Goal: Task Accomplishment & Management: Manage account settings

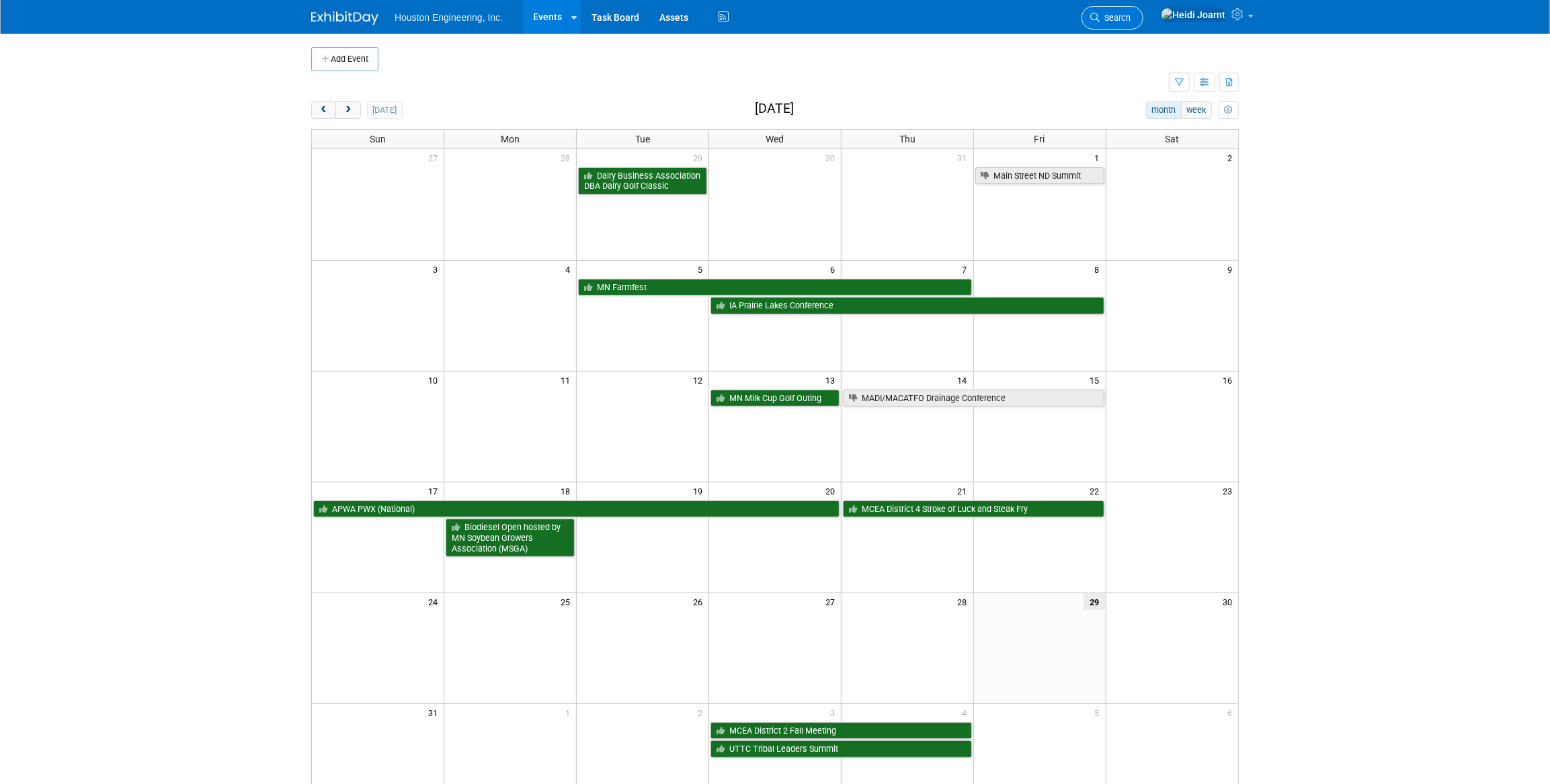
click at [1143, 17] on link "Search" at bounding box center [1111, 18] width 62 height 23
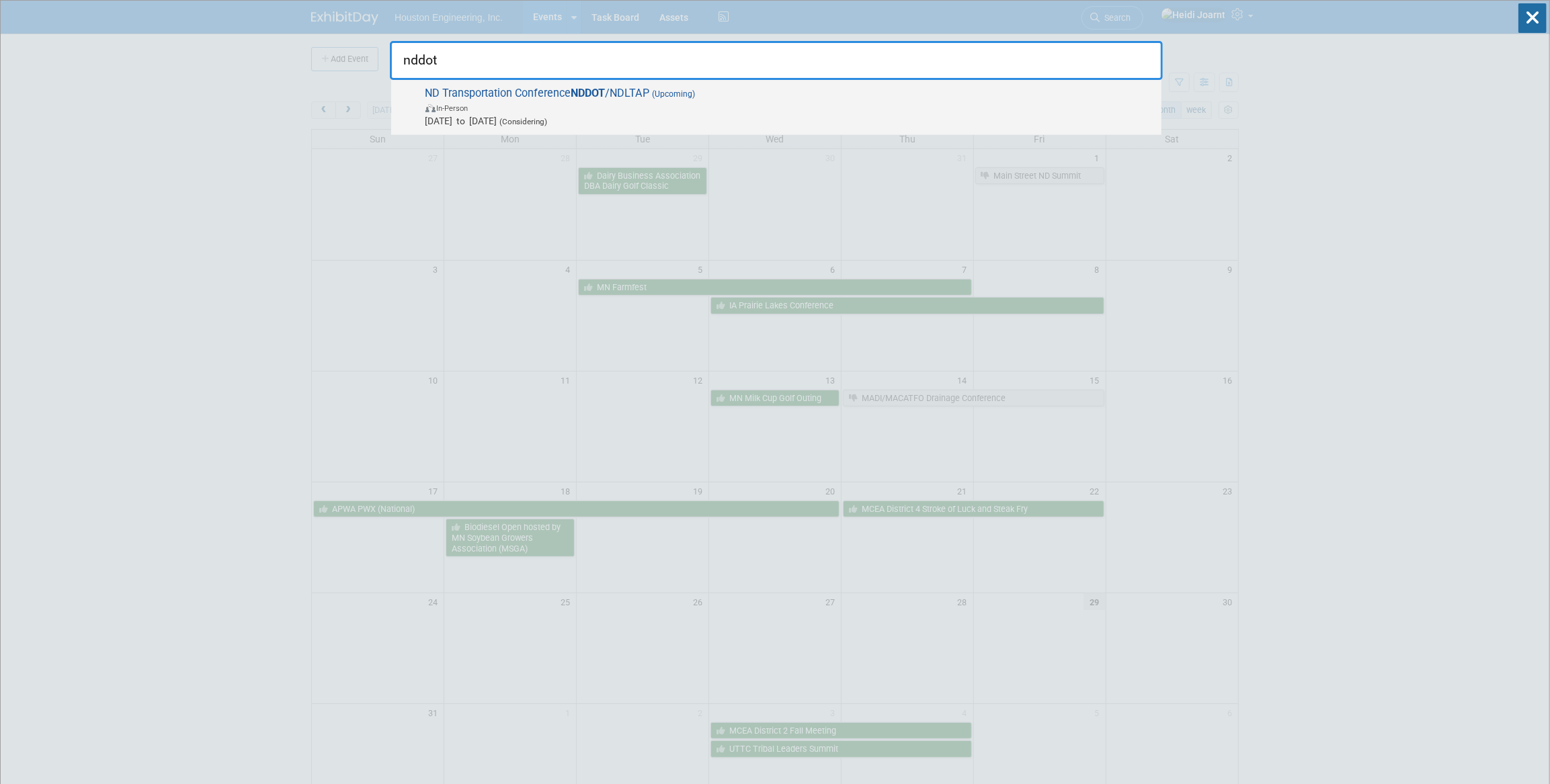
type input "nddot"
click at [778, 97] on span "ND Transportation Conference NDDOT /NDLTAP (Upcoming) In-Person Mar 10, 2026 to…" at bounding box center [788, 107] width 734 height 41
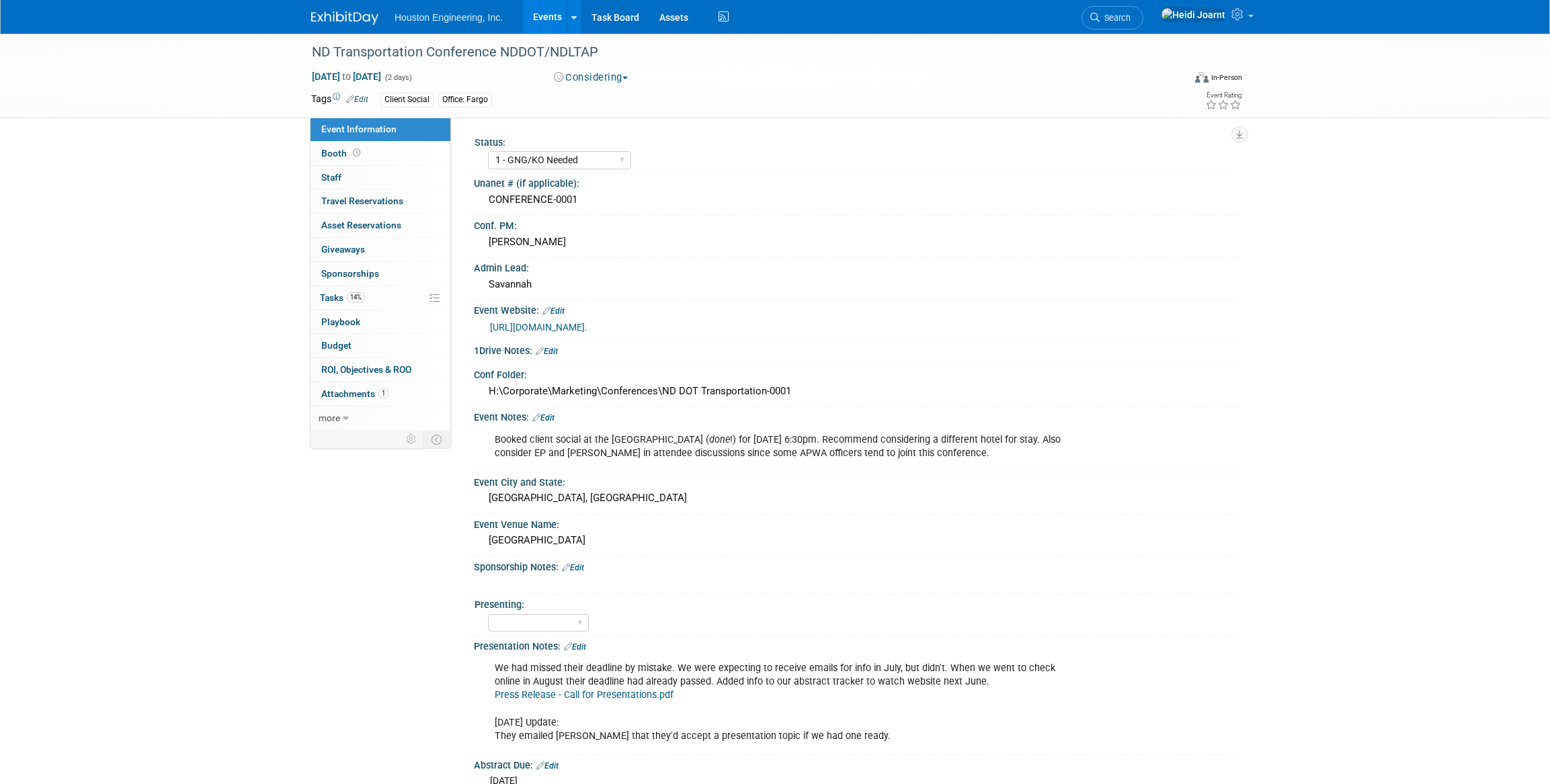
select select "1 - GNG/KO Needed"
select select "Transportation"
drag, startPoint x: 590, startPoint y: 198, endPoint x: 450, endPoint y: 200, distance: 140.0
click at [450, 200] on div "Event Information Event Info Booth Booth 0 Staff 0 Staff 0 Travel Reservations …" at bounding box center [775, 461] width 947 height 856
click at [551, 201] on div "CONFERENCE-0001" at bounding box center [856, 200] width 744 height 20
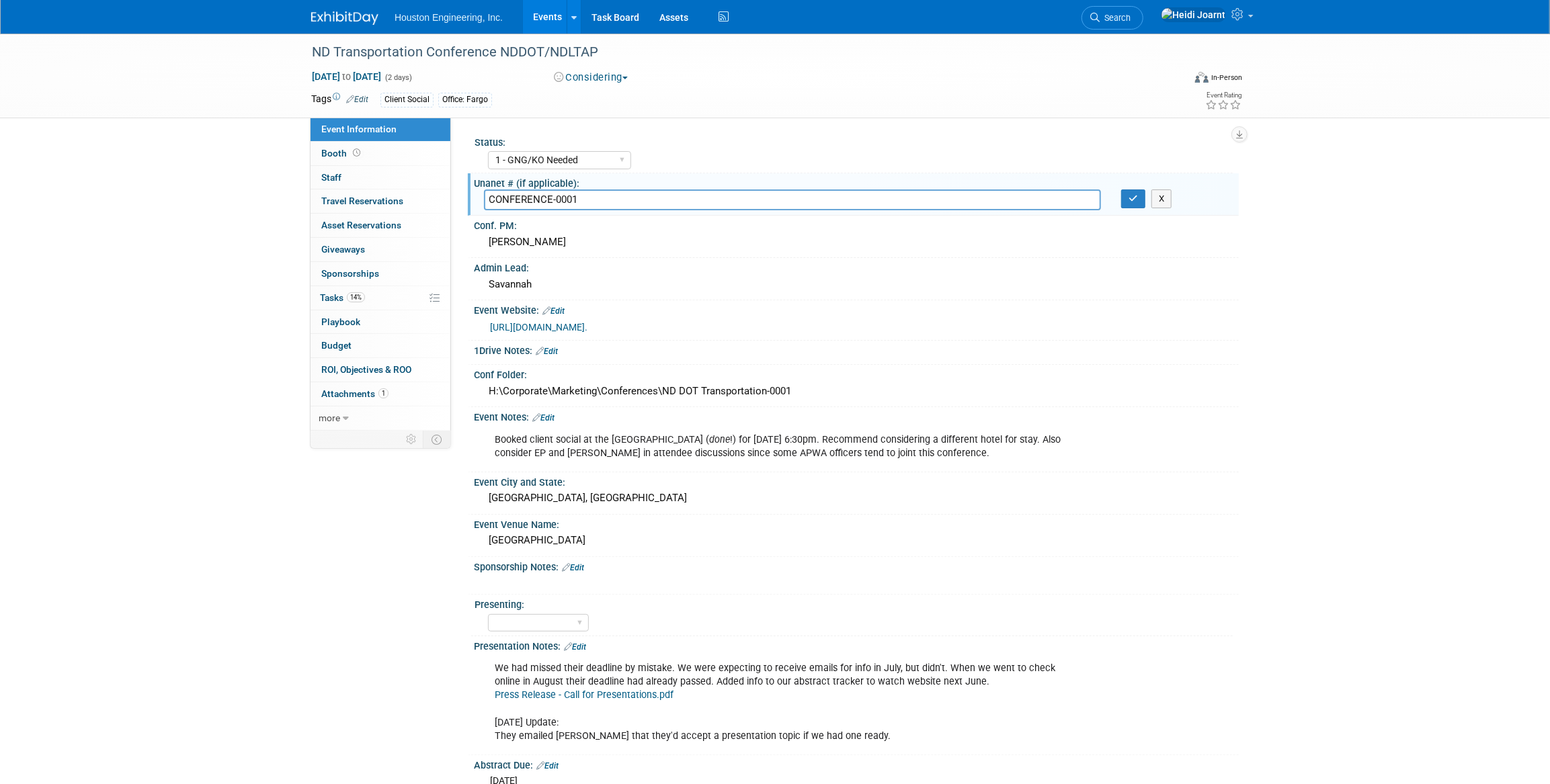
drag, startPoint x: 582, startPoint y: 200, endPoint x: 480, endPoint y: 198, distance: 102.0
click at [480, 198] on div "CONFERENCE-0001" at bounding box center [792, 200] width 637 height 20
click at [1140, 200] on button "button" at bounding box center [1133, 199] width 24 height 19
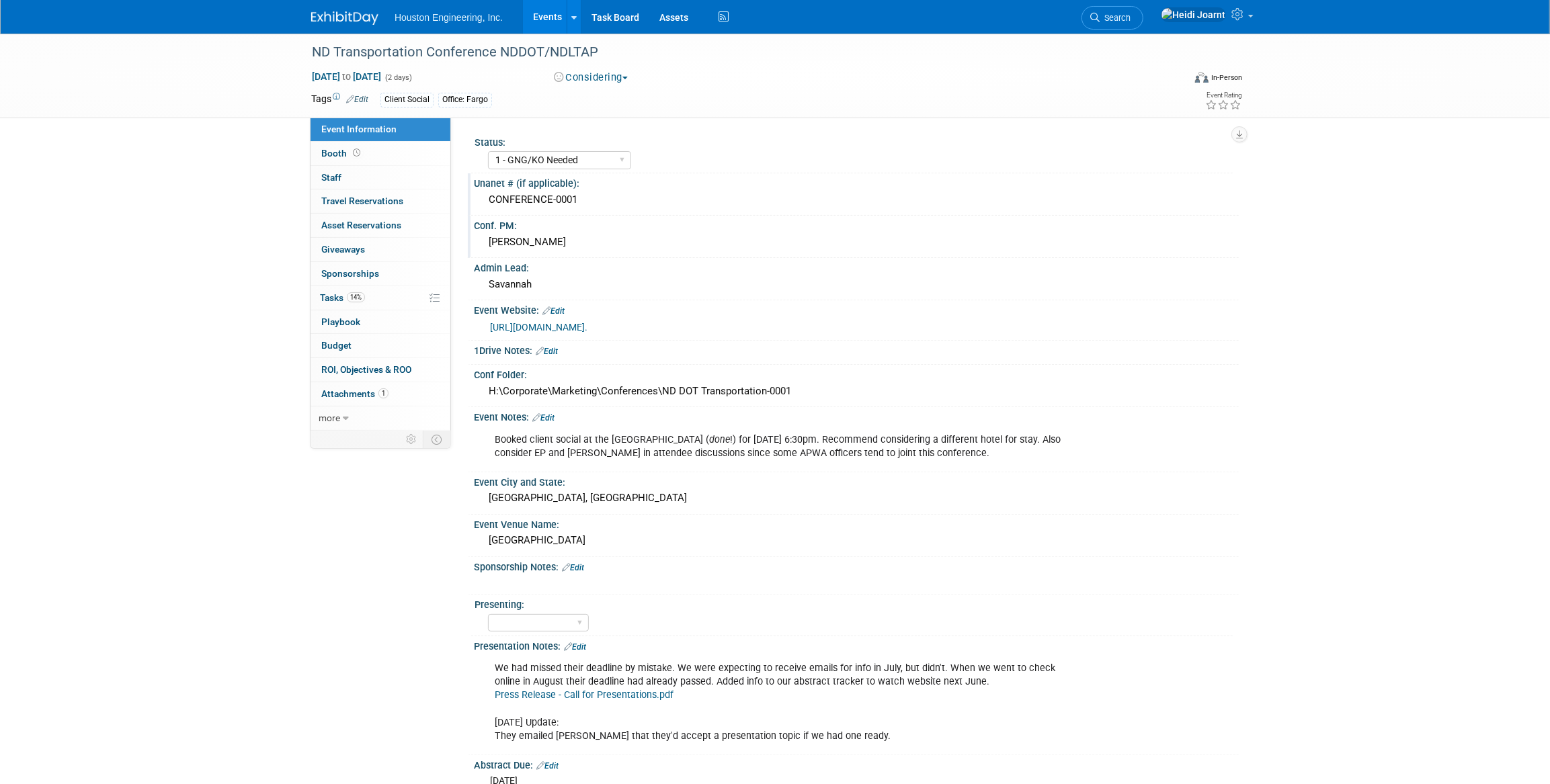
scroll to position [244, 0]
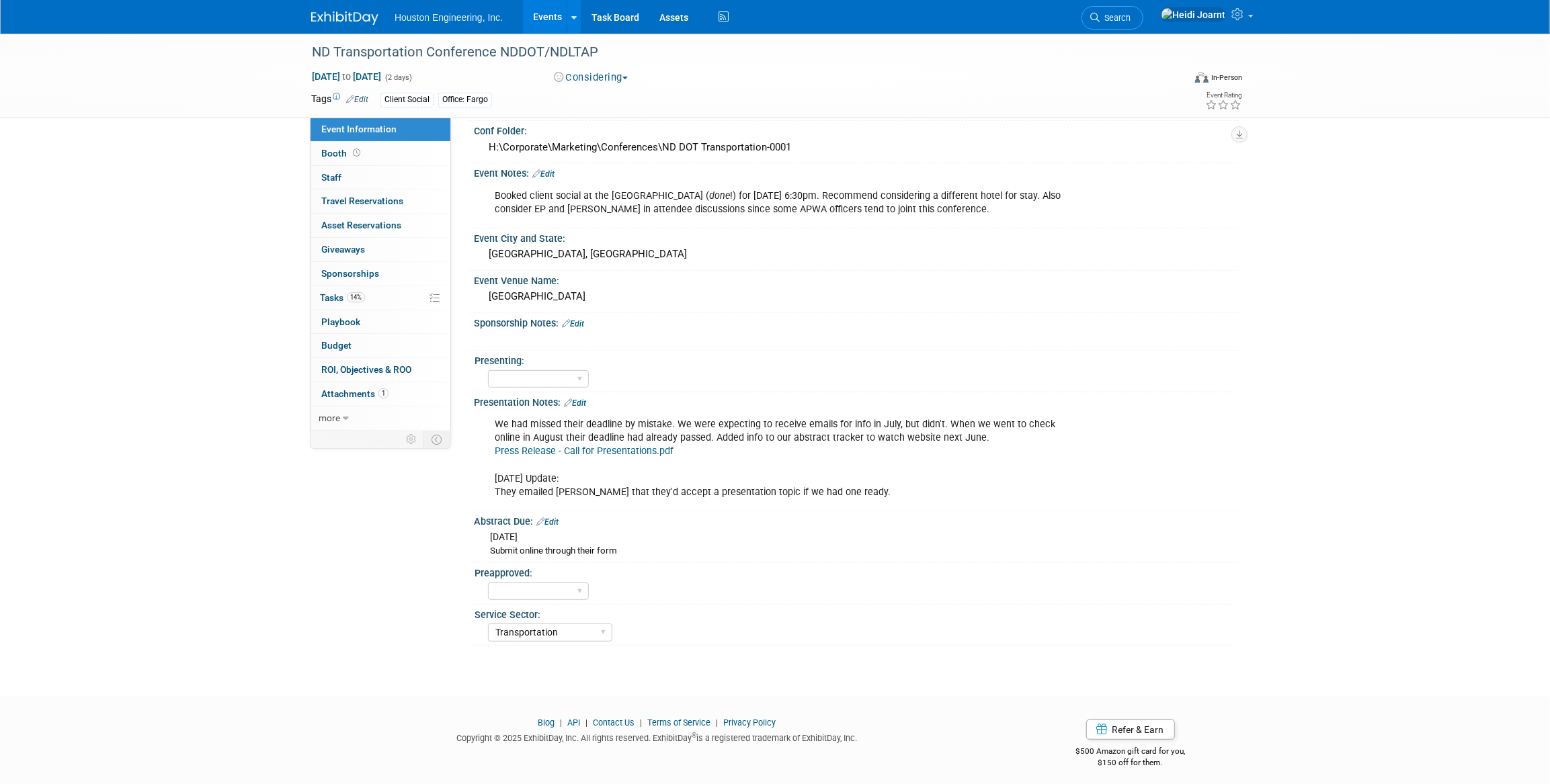
click at [584, 408] on link "Edit" at bounding box center [575, 403] width 22 height 10
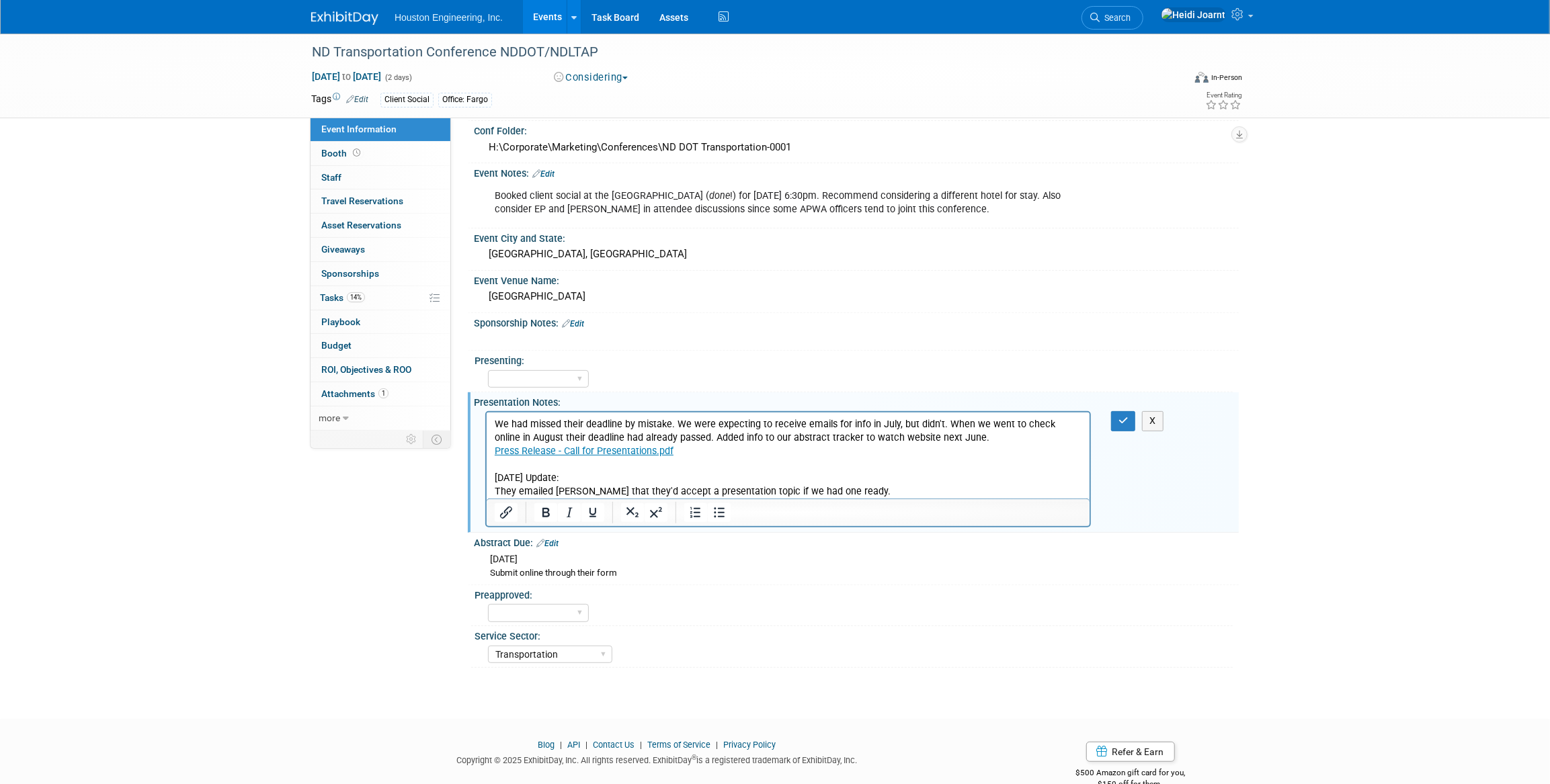
scroll to position [0, 0]
click at [857, 490] on p "We had missed their deadline by mistake. We were expecting to receive emails fo…" at bounding box center [787, 458] width 587 height 80
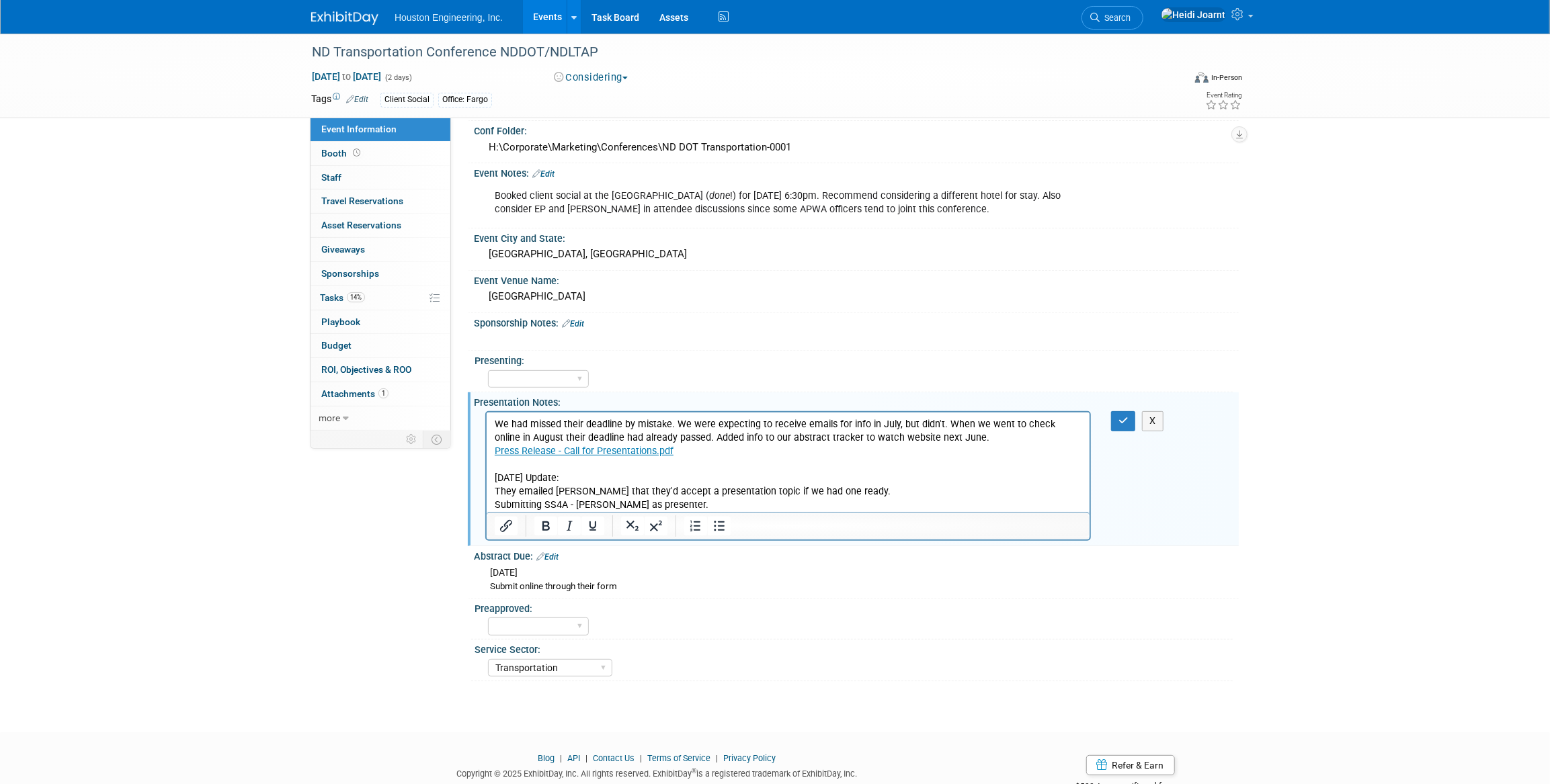
click at [565, 503] on p "Submitting SS4A - [PERSON_NAME] as presenter." at bounding box center [787, 504] width 587 height 13
click at [566, 503] on p "Submitting SS4A/Lincoln County project example - [PERSON_NAME] as presenter." at bounding box center [787, 504] width 587 height 13
click at [1121, 425] on icon "button" at bounding box center [1123, 421] width 10 height 10
